Goal: Complete application form

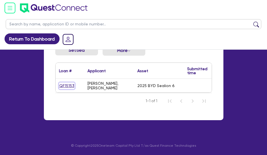
click at [67, 82] on link "QF15153" at bounding box center [67, 85] width 16 height 7
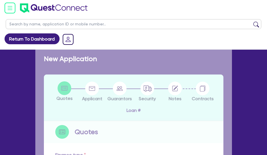
select select "CARS_AND_LIGHT_TRUCKS"
type input "2025"
type input "50,545"
type input "10,109"
type input "30"
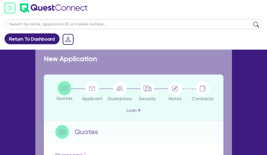
type input "15,163.5"
type input "7"
type input "2,830.52"
type input "17"
type input "990"
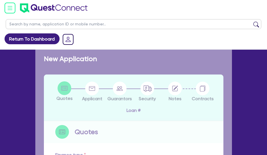
select select "PASSENGER_VEHICLES"
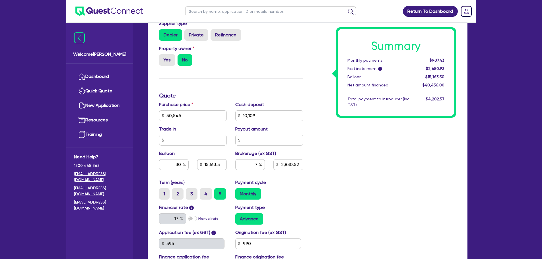
scroll to position [168, 0]
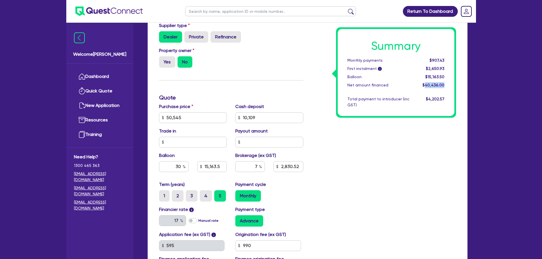
drag, startPoint x: 448, startPoint y: 85, endPoint x: 427, endPoint y: 85, distance: 20.5
click at [427, 85] on div "$40,436.00" at bounding box center [431, 85] width 35 height 6
copy span "40,436.00"
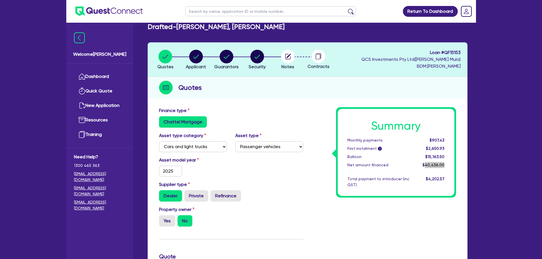
scroll to position [0, 0]
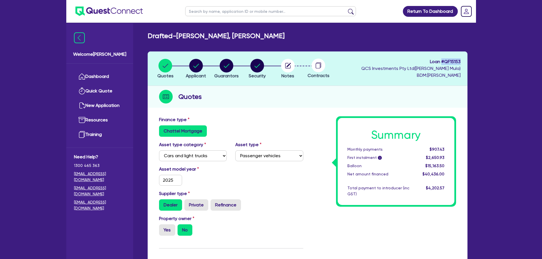
drag, startPoint x: 463, startPoint y: 61, endPoint x: 440, endPoint y: 61, distance: 22.2
click at [440, 61] on header "Quotes Applicant [GEOGRAPHIC_DATA] Security Notes Contracts Loan # QF15153 QCS …" at bounding box center [308, 69] width 320 height 34
copy span "# QF15153"
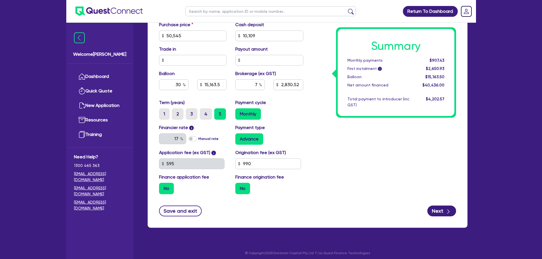
scroll to position [254, 0]
